Goal: Information Seeking & Learning: Find specific fact

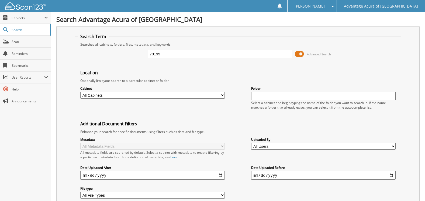
type input "79195"
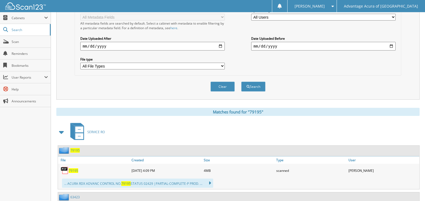
scroll to position [180, 0]
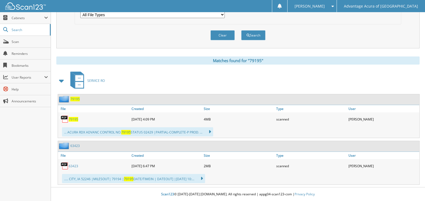
click at [80, 96] on div "79195" at bounding box center [69, 98] width 22 height 7
click at [77, 99] on span "79195" at bounding box center [74, 98] width 9 height 5
